Goal: Obtain resource: Obtain resource

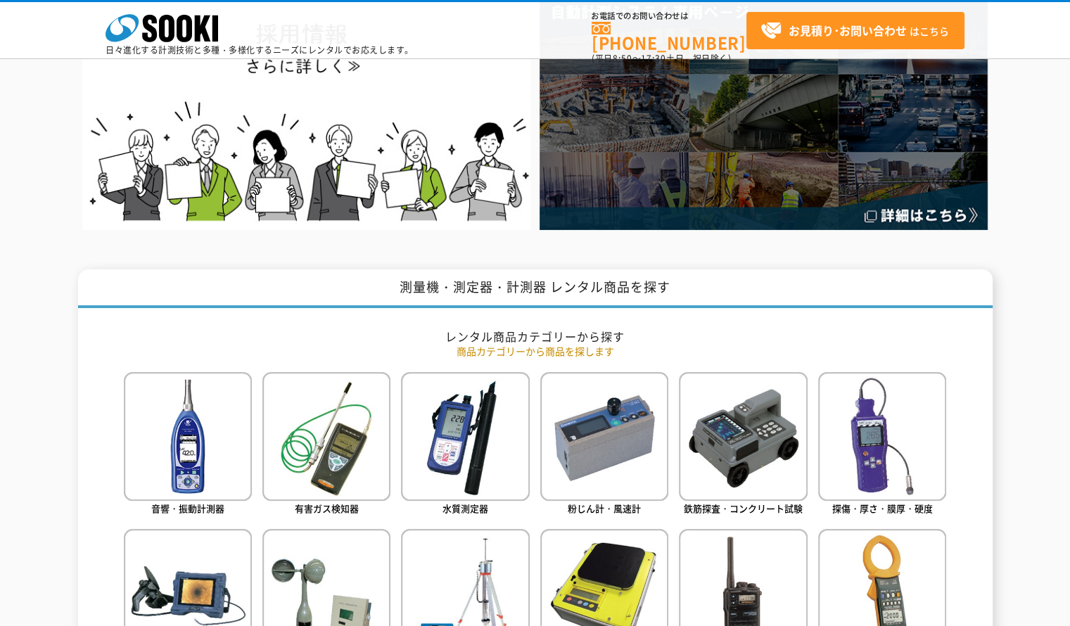
scroll to position [703, 0]
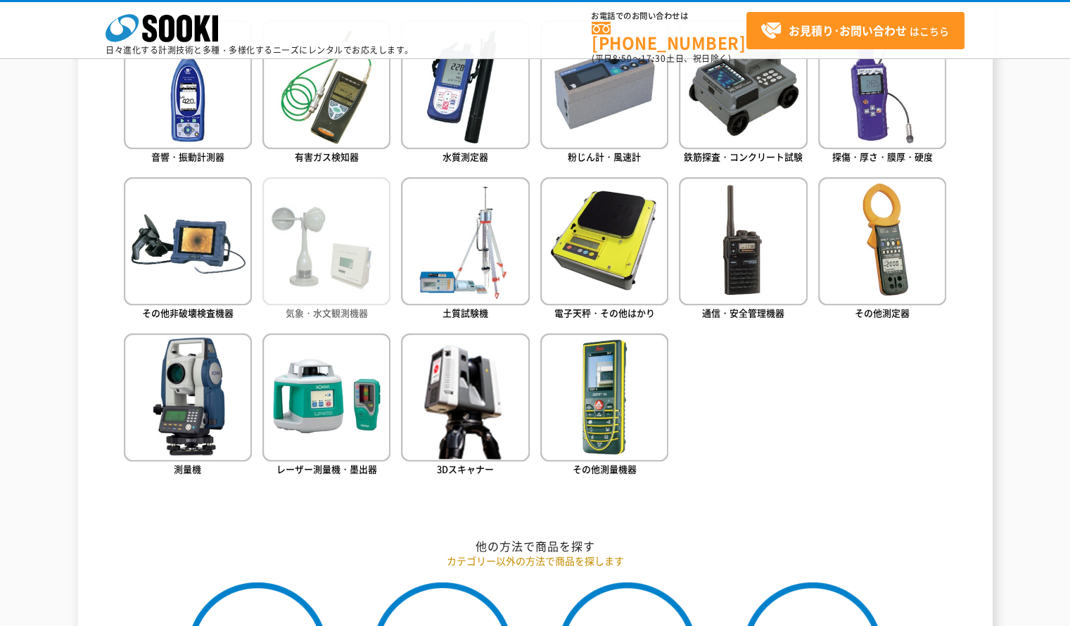
click at [340, 271] on img at bounding box center [326, 241] width 128 height 128
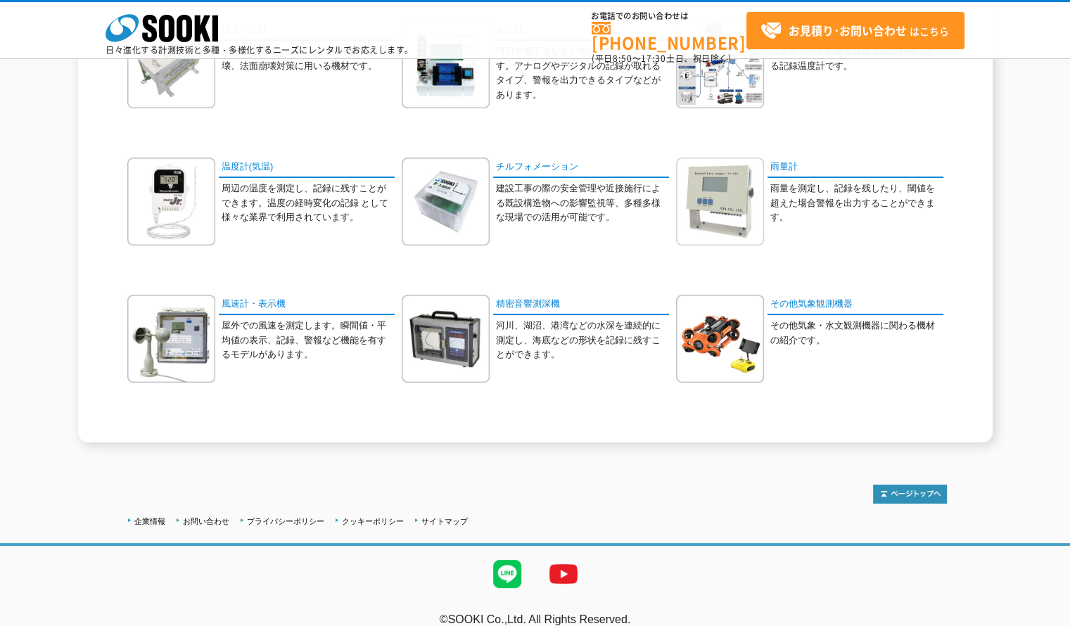
scroll to position [141, 0]
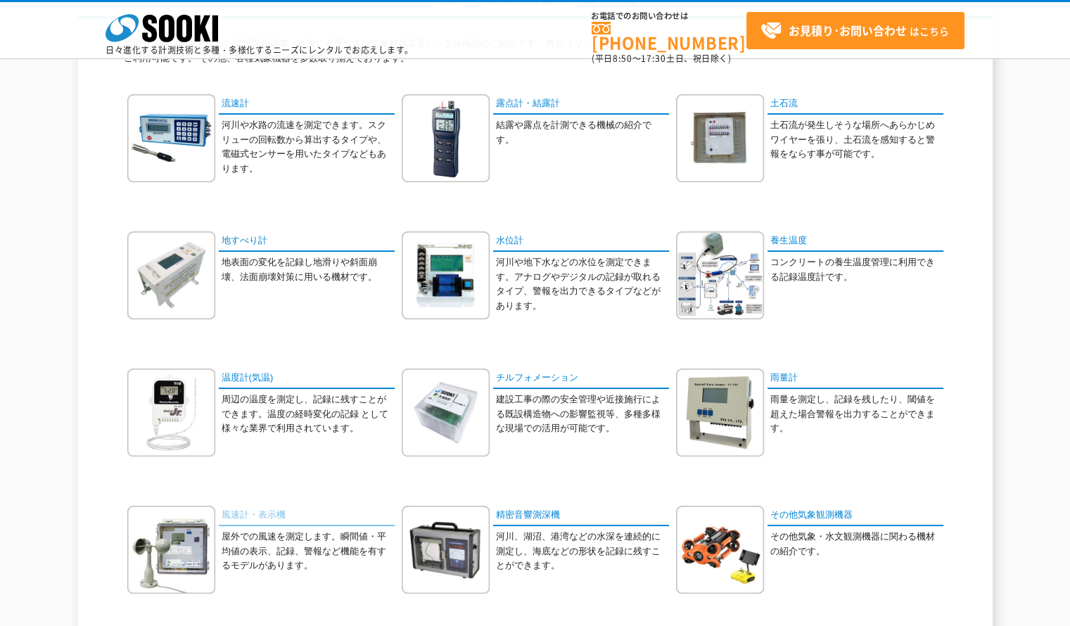
click at [263, 513] on link "風速計・表示機" at bounding box center [307, 516] width 176 height 20
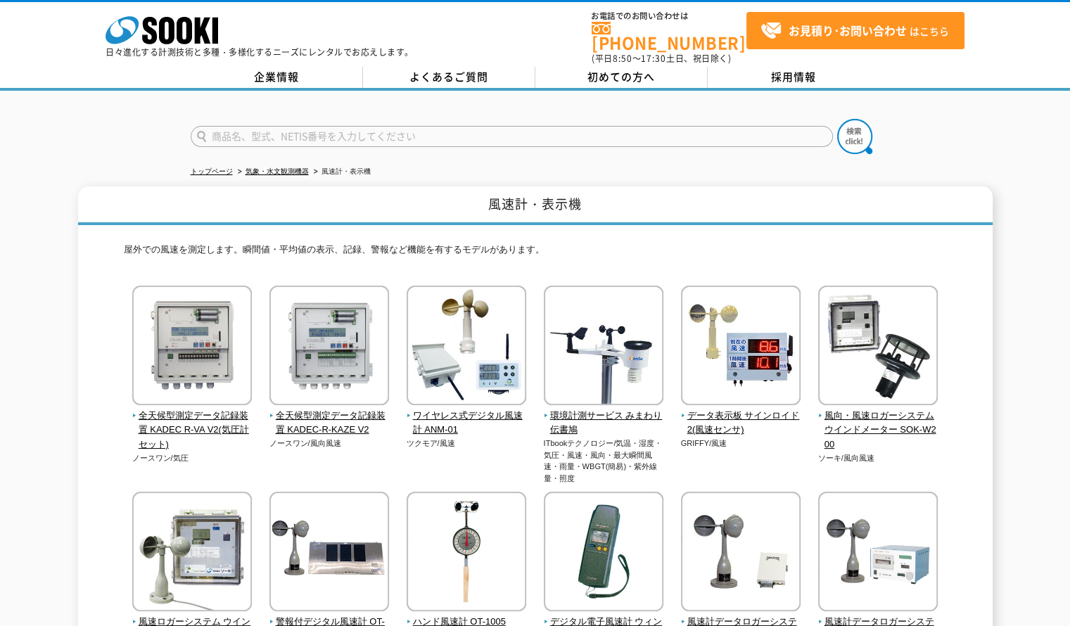
scroll to position [141, 0]
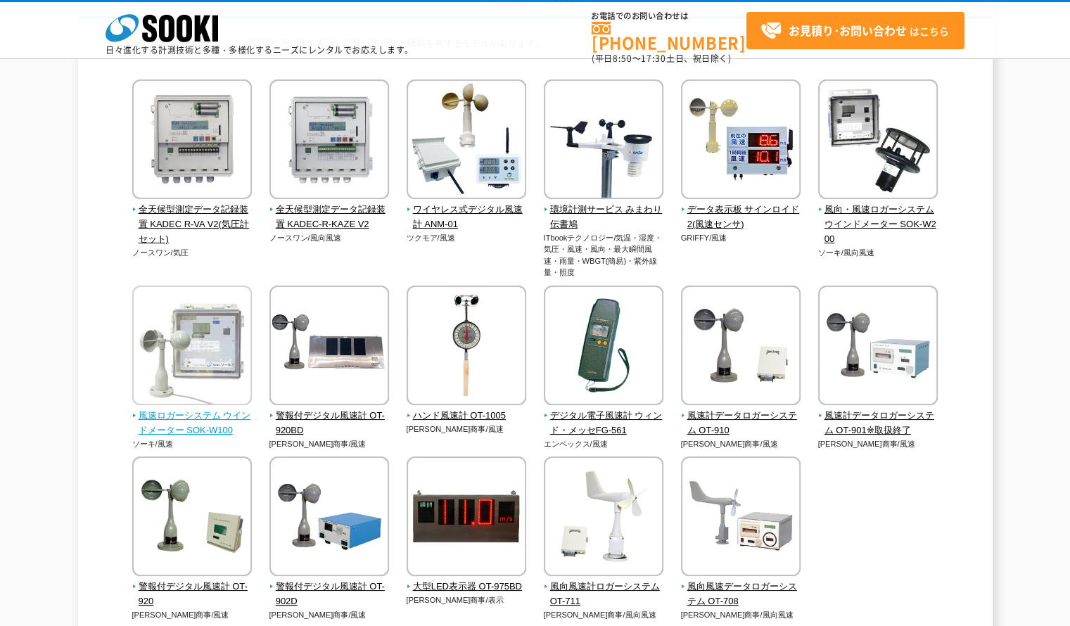
click at [206, 425] on span "風速ロガーシステム ウインドメーター SOK-W100" at bounding box center [192, 424] width 120 height 30
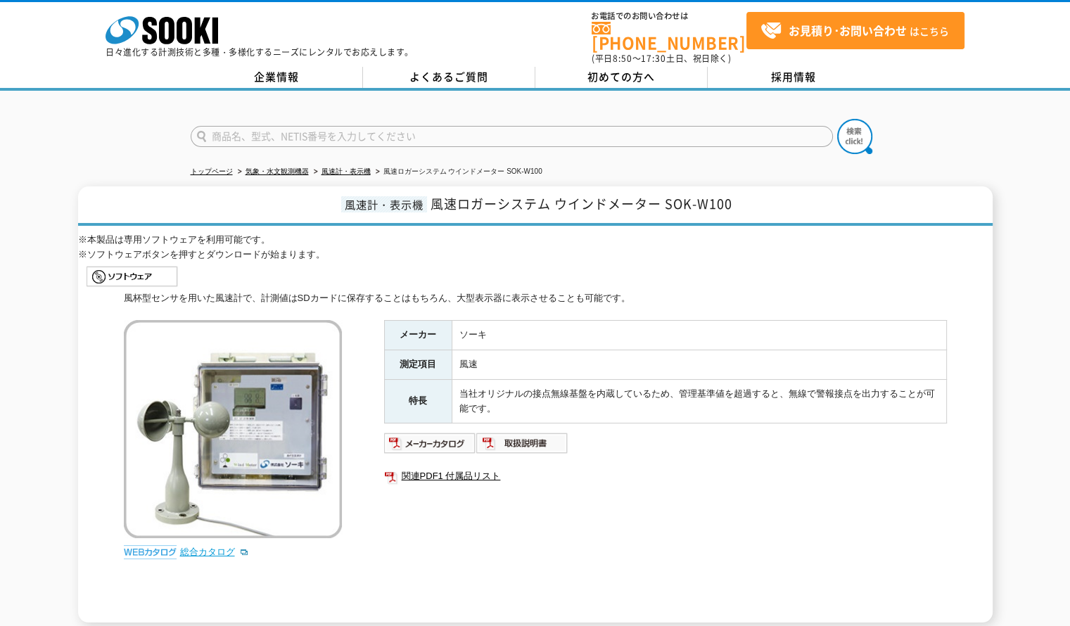
click at [217, 546] on link "総合カタログ" at bounding box center [214, 551] width 69 height 11
